Goal: Task Accomplishment & Management: Manage account settings

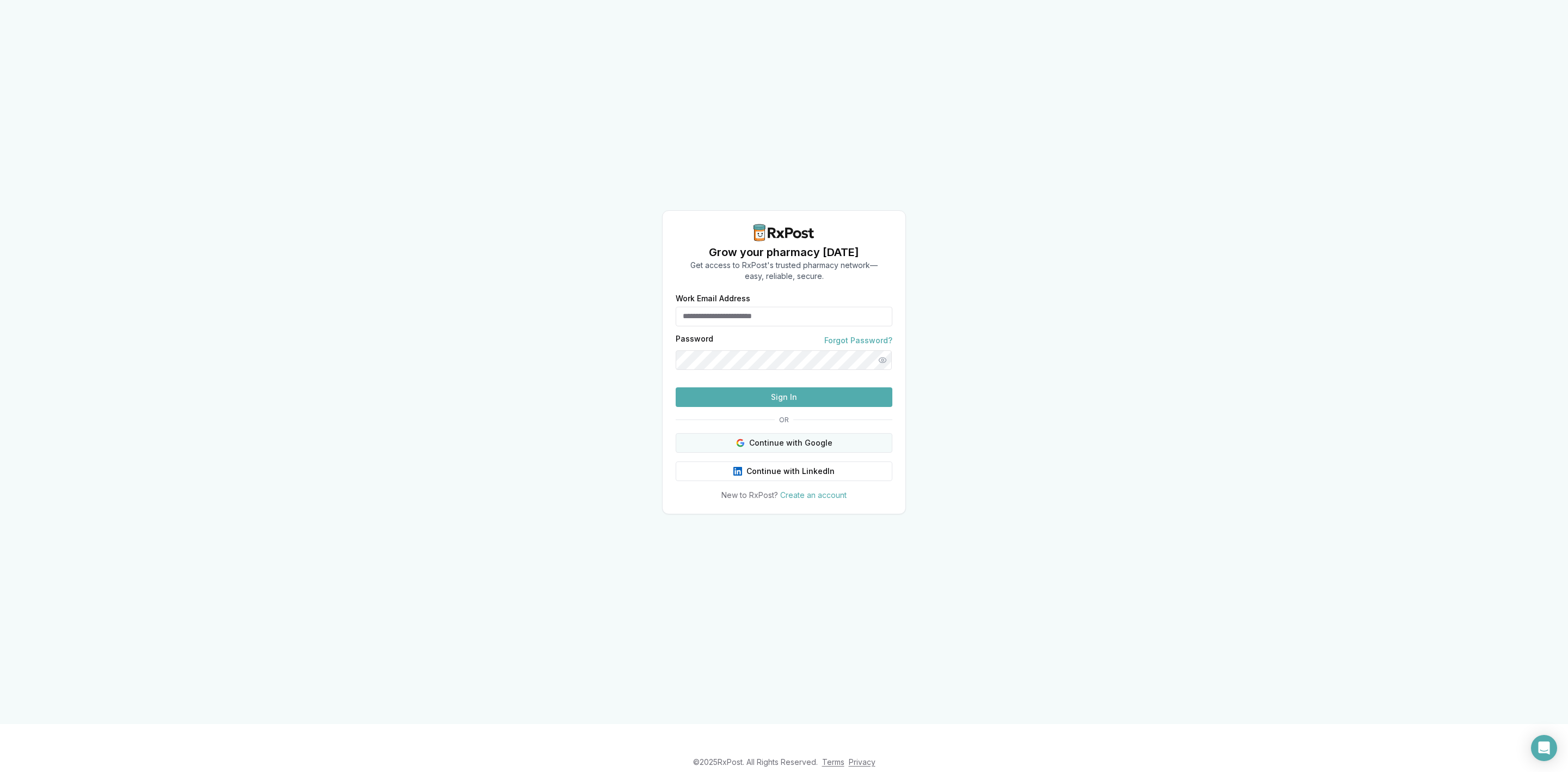
type input "**********"
click at [817, 453] on button "Continue with Google" at bounding box center [784, 443] width 217 height 19
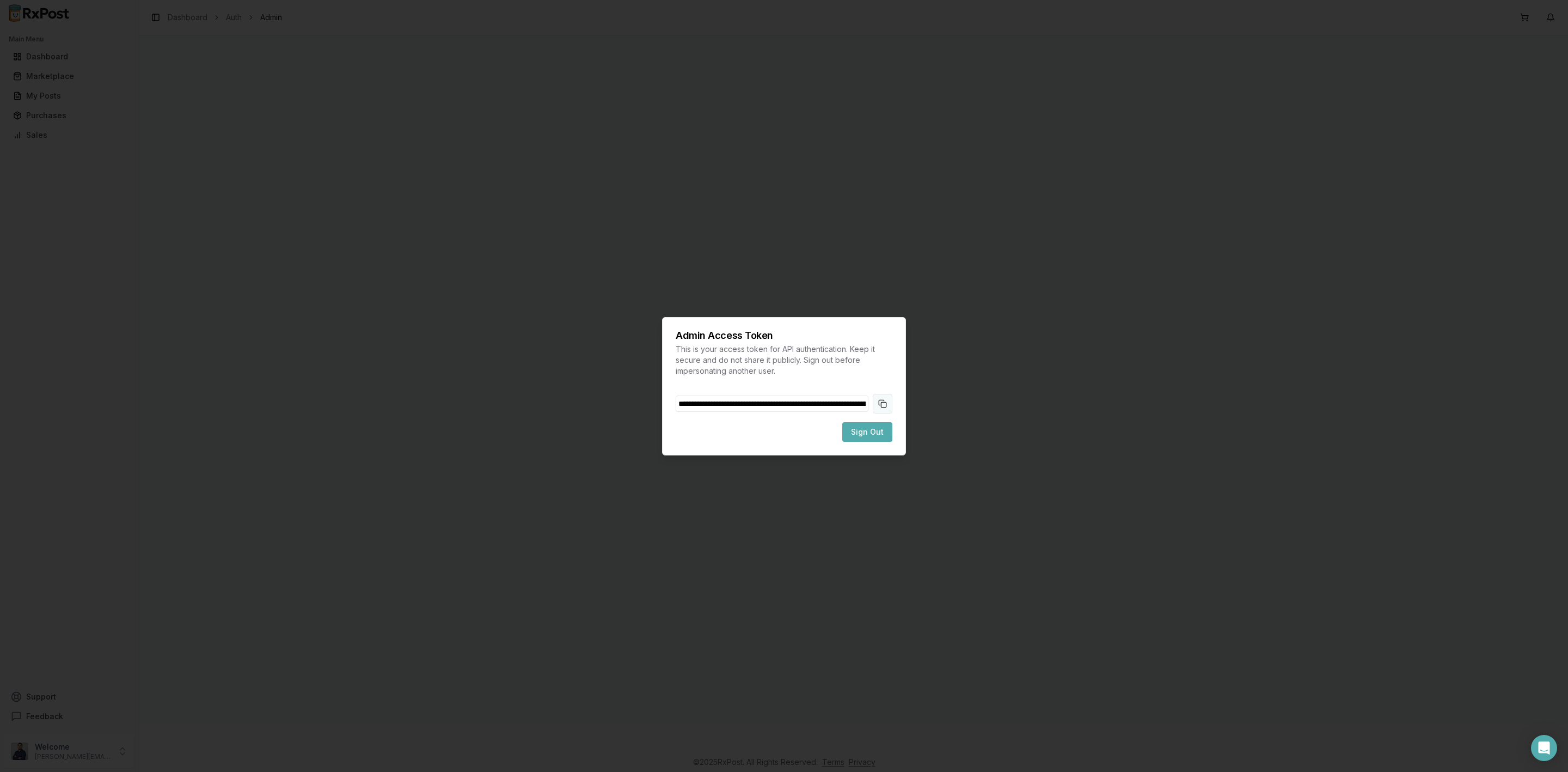
click at [886, 401] on button "Copy token to clipboard" at bounding box center [883, 404] width 19 height 19
click at [885, 430] on button "Sign Out" at bounding box center [867, 432] width 50 height 19
